Goal: Check status: Check status

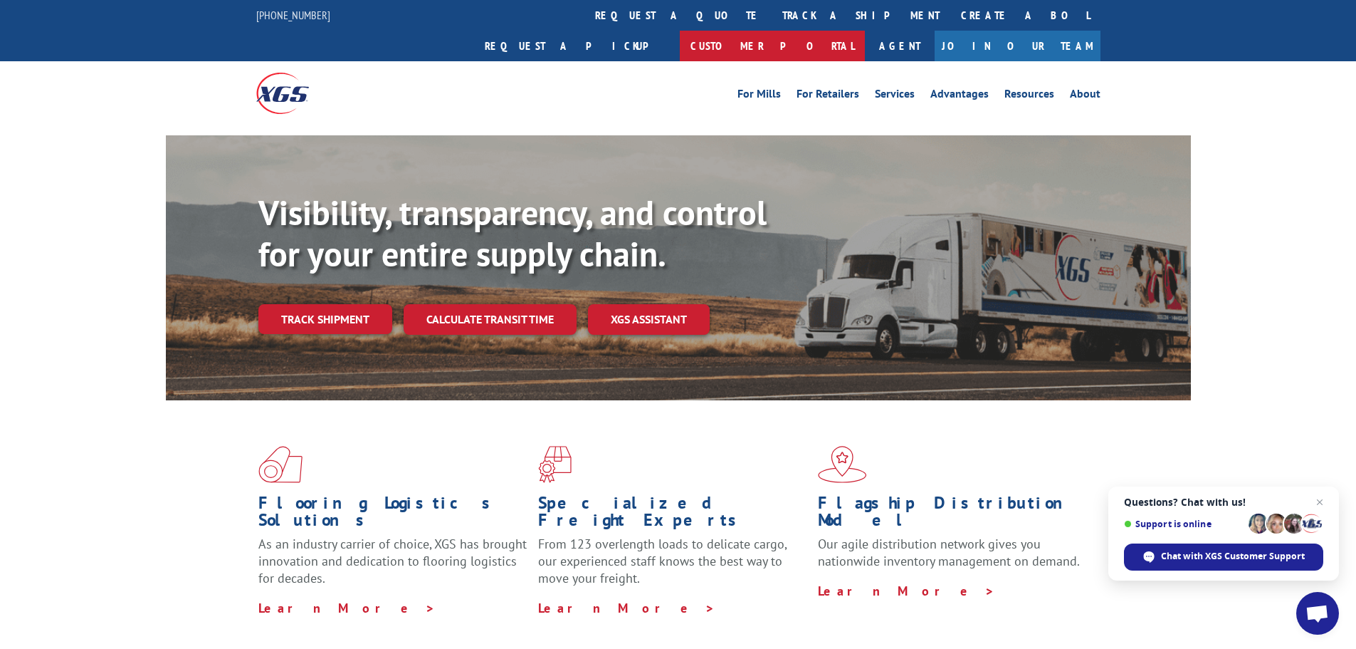
click at [865, 31] on link "Customer Portal" at bounding box center [772, 46] width 185 height 31
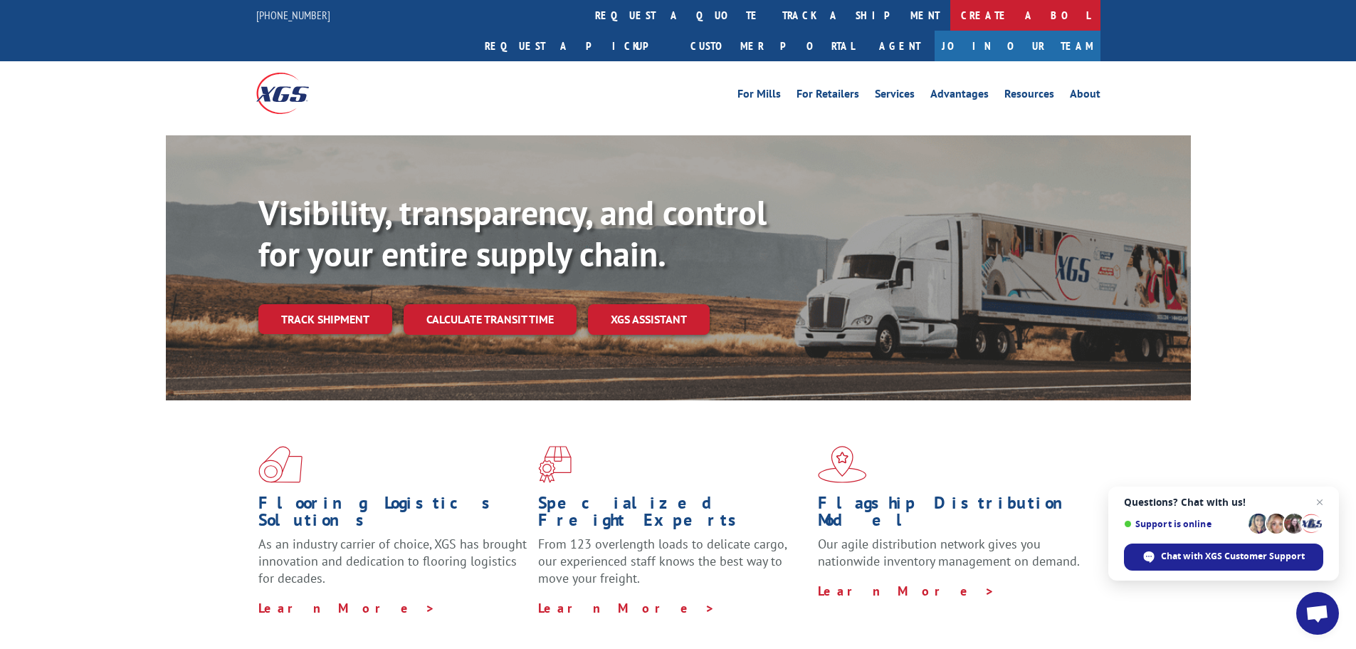
click at [950, 20] on link "Create a BOL" at bounding box center [1025, 15] width 150 height 31
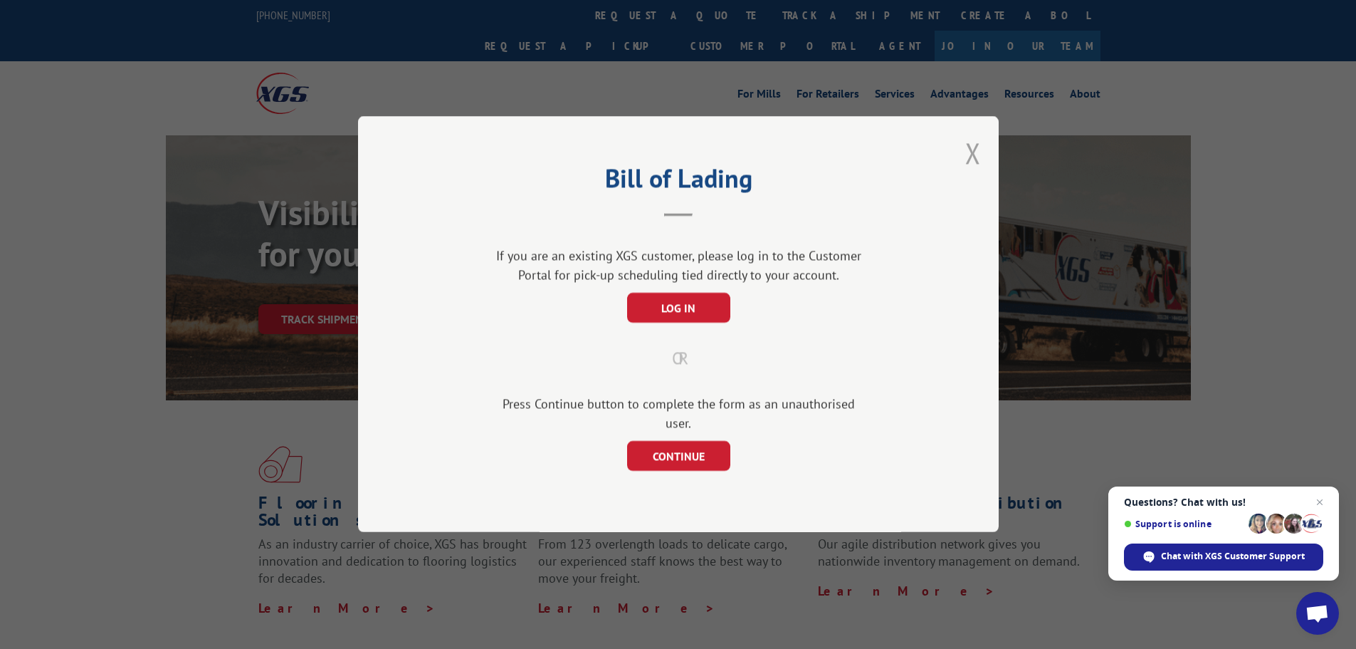
click at [975, 163] on button "Close modal" at bounding box center [973, 153] width 16 height 38
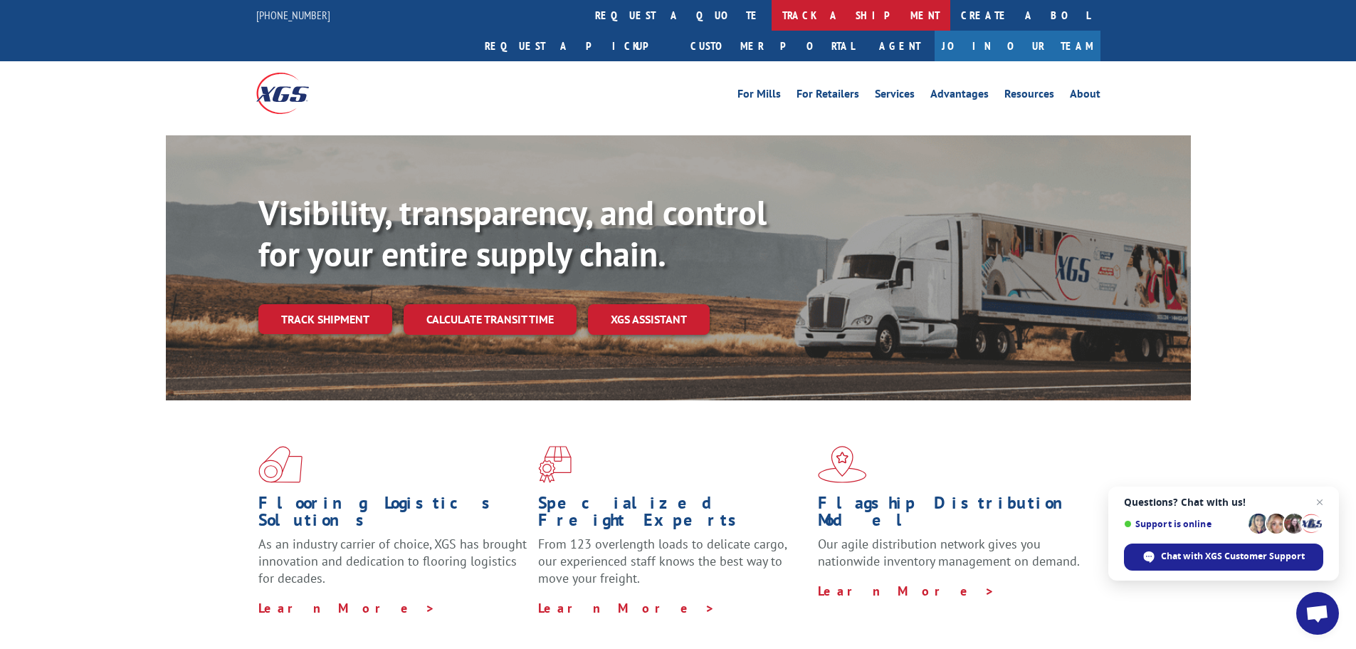
click at [772, 16] on link "track a shipment" at bounding box center [861, 15] width 179 height 31
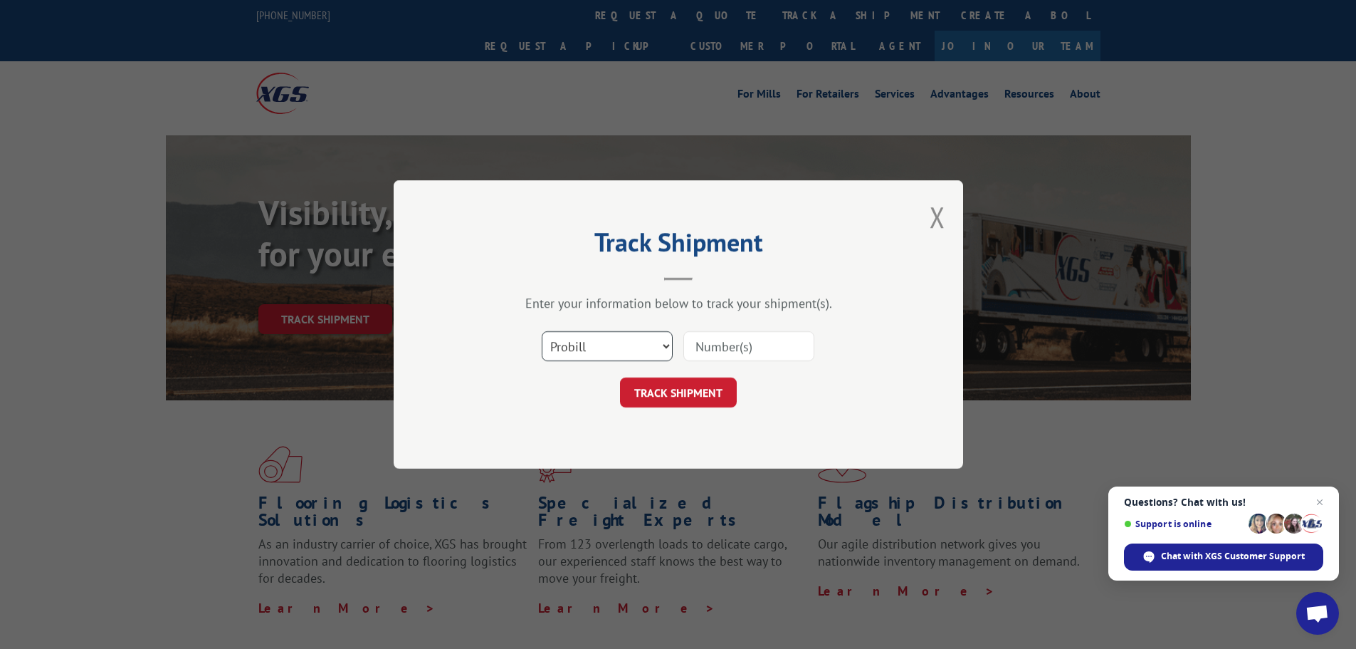
click at [619, 347] on select "Select category... Probill BOL PO" at bounding box center [607, 346] width 131 height 30
select select "po"
click at [542, 331] on select "Select category... Probill BOL PO" at bounding box center [607, 346] width 131 height 30
click at [774, 339] on input at bounding box center [748, 346] width 131 height 30
click at [942, 216] on button "Close modal" at bounding box center [938, 217] width 16 height 38
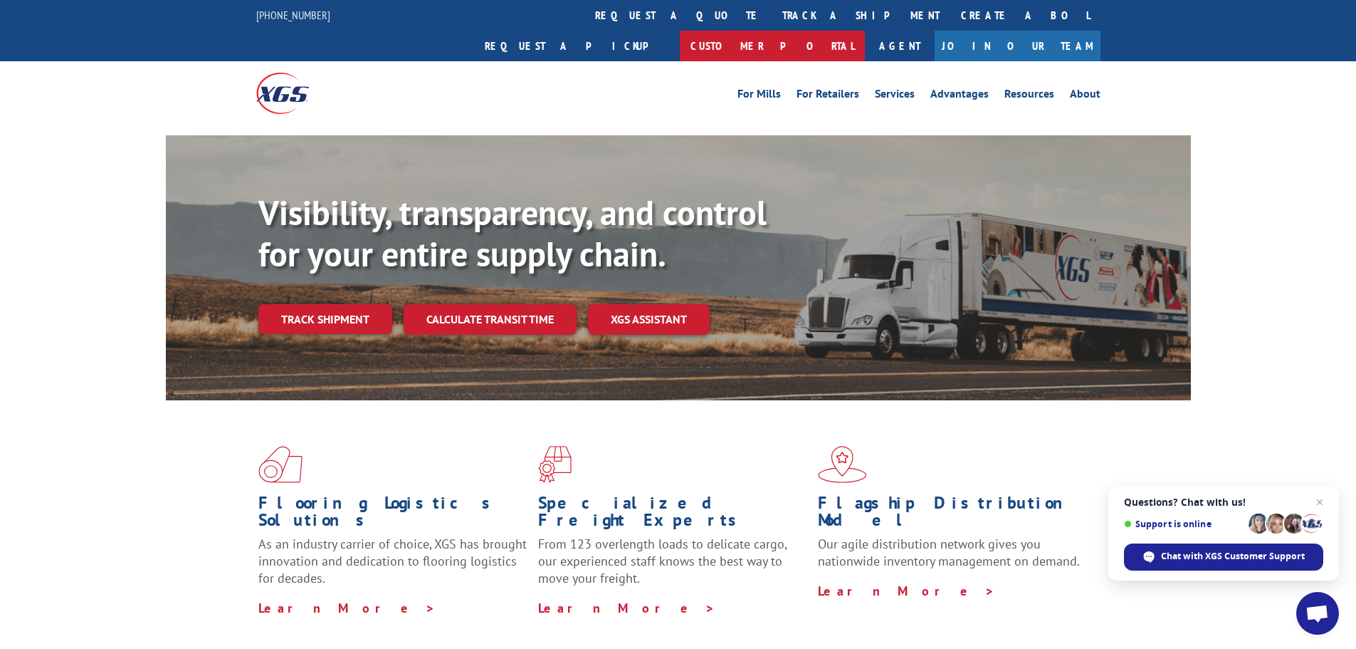
click at [865, 31] on link "Customer Portal" at bounding box center [772, 46] width 185 height 31
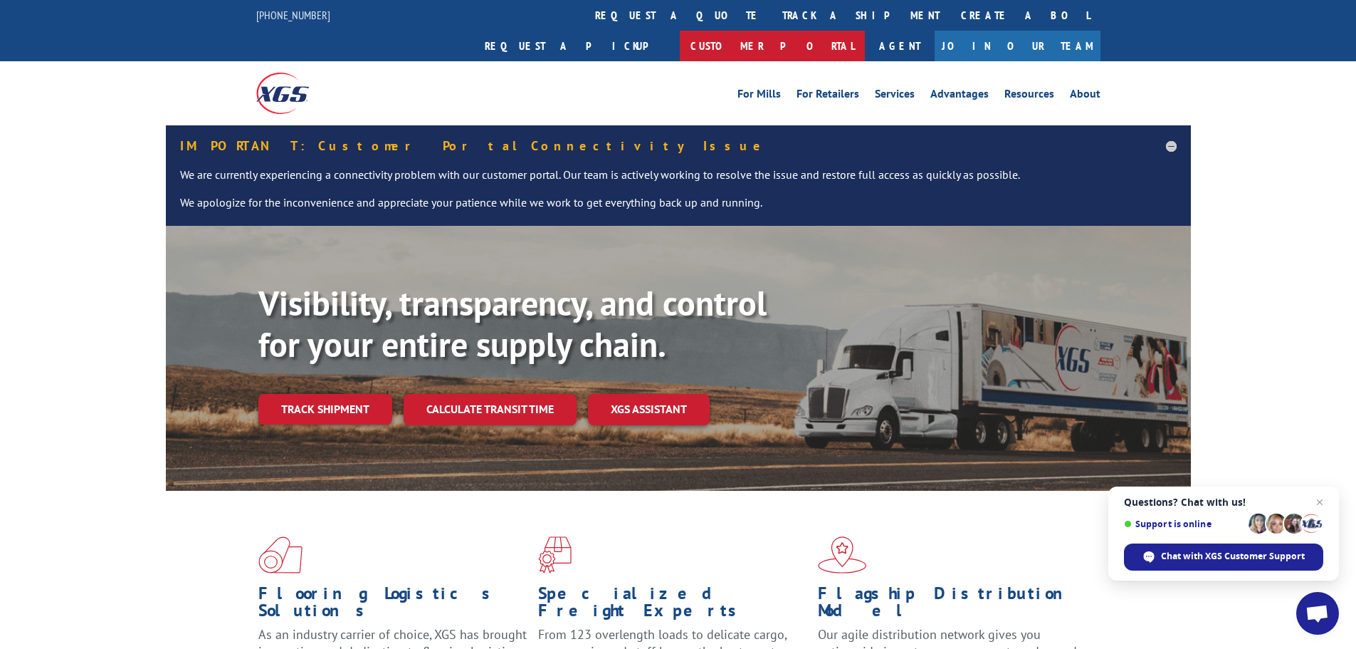
click at [865, 31] on link "Customer Portal" at bounding box center [772, 46] width 185 height 31
